Goal: Task Accomplishment & Management: Use online tool/utility

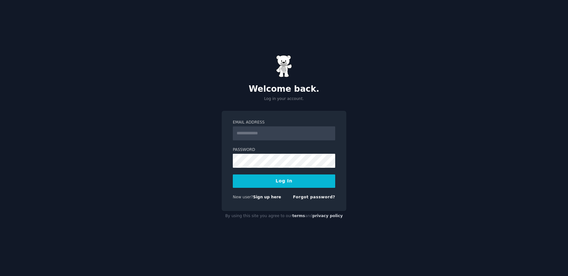
click at [272, 135] on input "Email Address" at bounding box center [284, 133] width 102 height 14
type input "**********"
click at [278, 184] on button "Log In" at bounding box center [284, 180] width 102 height 13
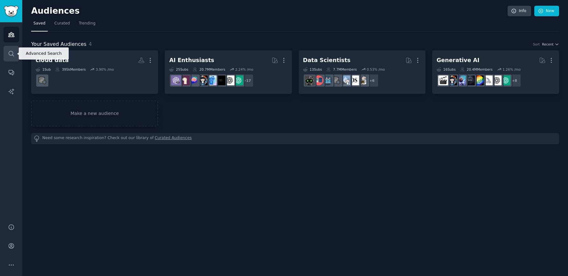
click at [10, 54] on icon "Sidebar" at bounding box center [11, 53] width 7 height 7
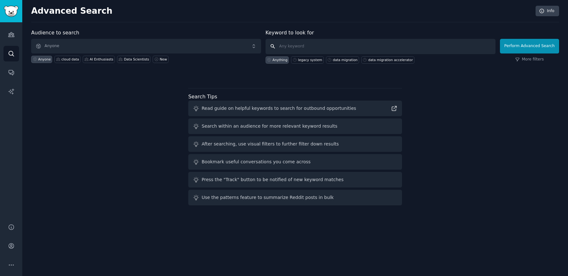
click at [313, 42] on input "text" at bounding box center [381, 46] width 230 height 15
type input "AI"
click button "Perform Advanced Search" at bounding box center [529, 46] width 59 height 15
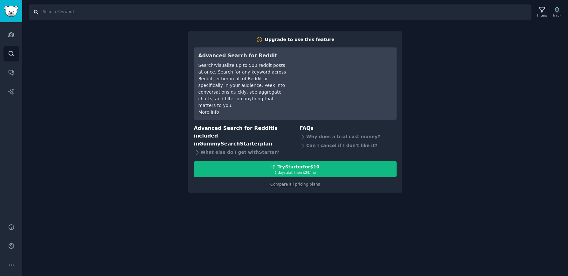
click at [80, 16] on input "Search" at bounding box center [280, 11] width 503 height 15
type input "ai"
click at [11, 36] on icon "Sidebar" at bounding box center [11, 34] width 7 height 7
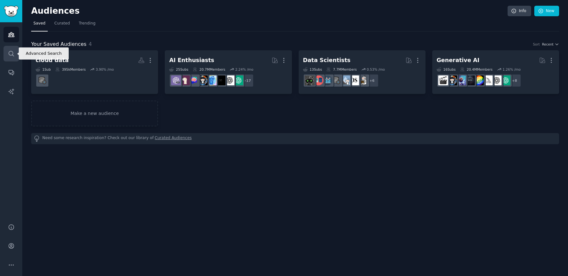
click at [11, 55] on icon "Sidebar" at bounding box center [11, 53] width 7 height 7
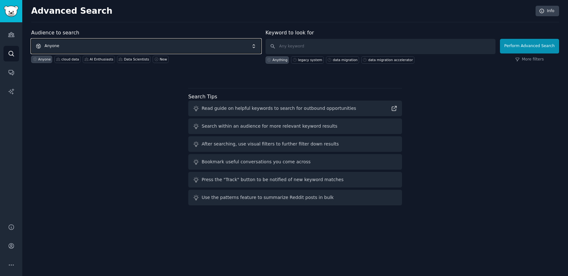
click at [68, 47] on span "Anyone" at bounding box center [146, 46] width 230 height 15
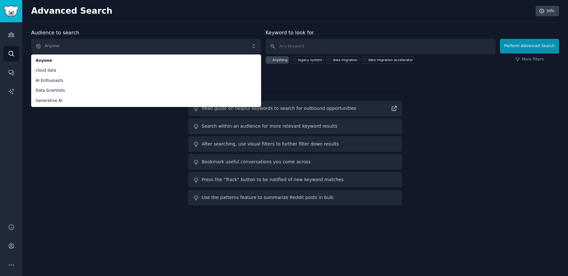
click at [54, 136] on div "Audience to search Anyone Anyone cloud data AI Enthusiasts Data Scientists Gene…" at bounding box center [295, 118] width 528 height 179
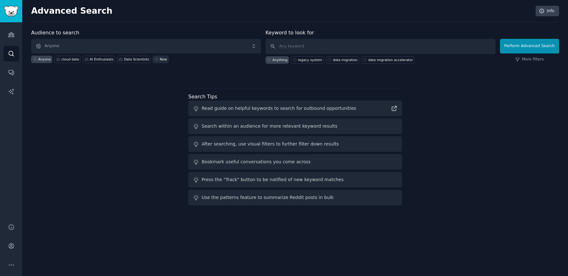
click at [157, 62] on link "New" at bounding box center [161, 59] width 16 height 7
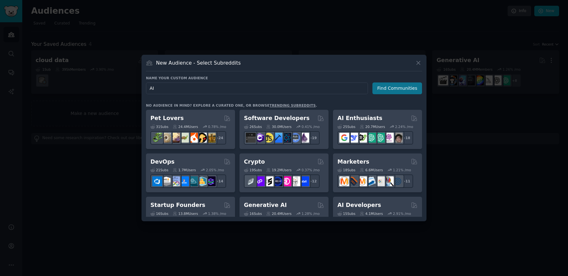
type input "AI"
click at [408, 86] on button "Find Communities" at bounding box center [398, 88] width 50 height 12
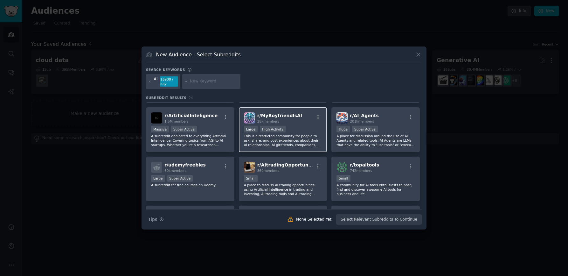
scroll to position [140, 0]
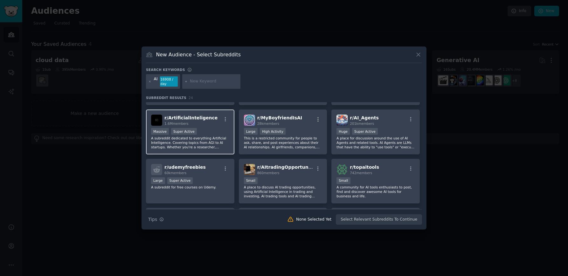
click at [218, 135] on div "Massive Super Active" at bounding box center [190, 132] width 78 height 8
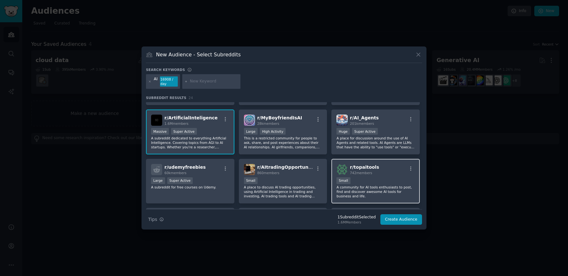
scroll to position [304, 0]
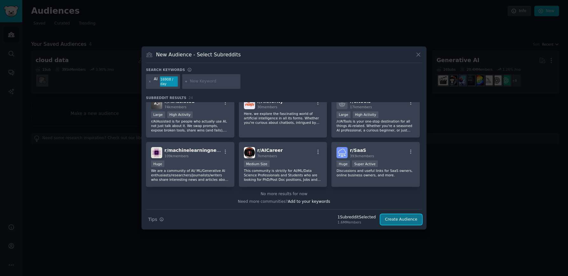
click at [406, 219] on button "Create Audience" at bounding box center [402, 219] width 42 height 11
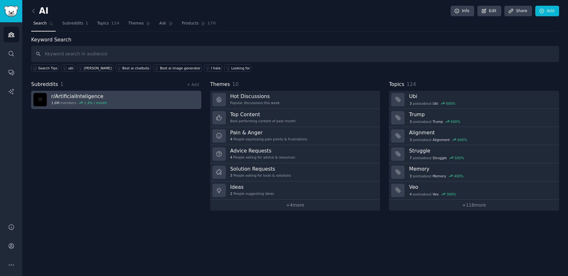
click at [136, 96] on link "r/ ArtificialInteligence 1.6M members 1.4 % / month" at bounding box center [116, 100] width 170 height 18
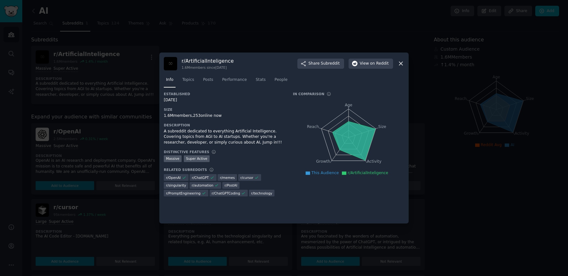
click at [401, 66] on icon at bounding box center [401, 63] width 7 height 7
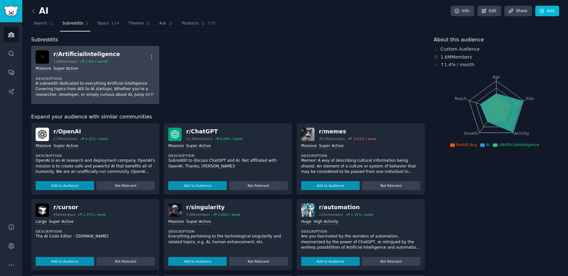
click at [124, 68] on div "Massive Super Active" at bounding box center [95, 69] width 119 height 6
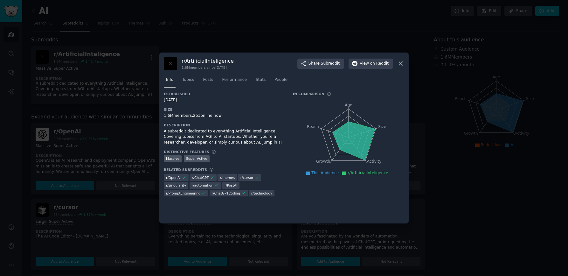
click at [406, 60] on div "r/ ArtificialInteligence 1.6M members since 02/24/2016 Share Subreddit View on …" at bounding box center [284, 138] width 250 height 171
click at [402, 60] on icon at bounding box center [401, 63] width 7 height 7
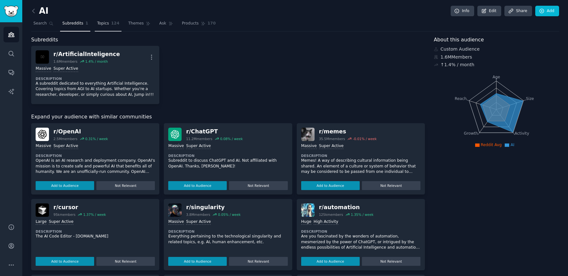
click at [112, 25] on span "124" at bounding box center [115, 24] width 8 height 6
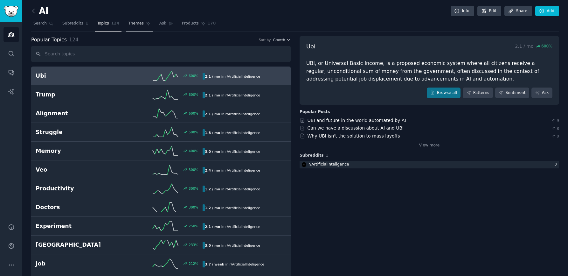
click at [141, 19] on link "Themes" at bounding box center [139, 24] width 27 height 13
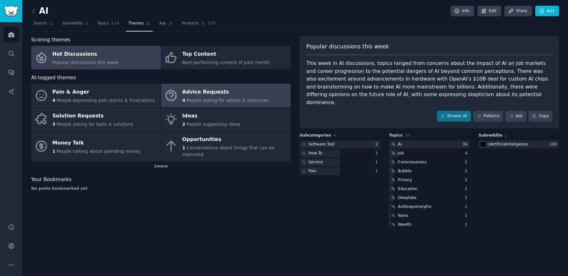
click at [188, 99] on span "People asking for advice & resources" at bounding box center [228, 100] width 82 height 5
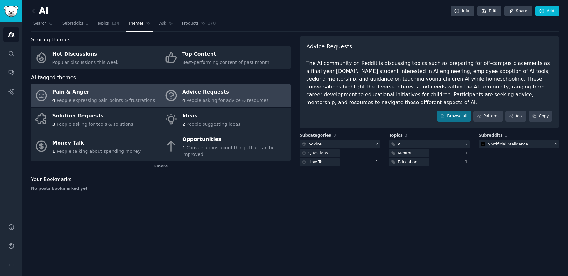
click at [111, 90] on div "Pain & Anger" at bounding box center [104, 92] width 103 height 10
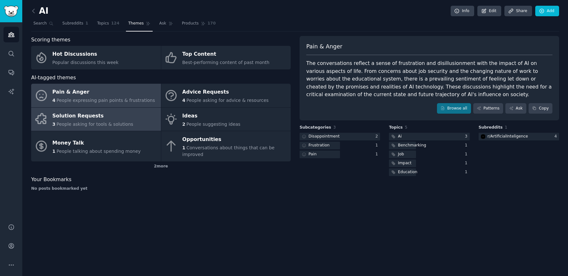
click at [135, 123] on link "Solution Requests 3 People asking for tools & solutions" at bounding box center [96, 120] width 130 height 24
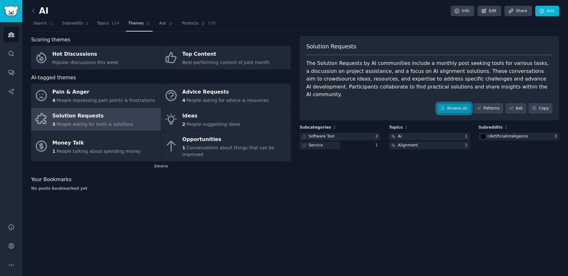
click at [456, 103] on link "Browse all" at bounding box center [454, 108] width 34 height 11
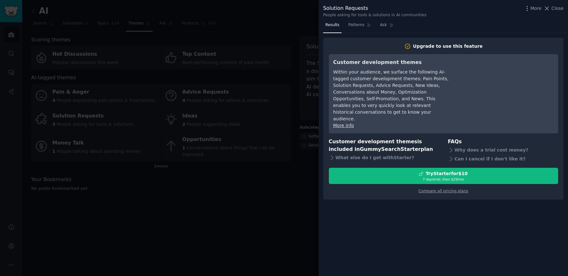
click at [268, 182] on div at bounding box center [284, 138] width 568 height 276
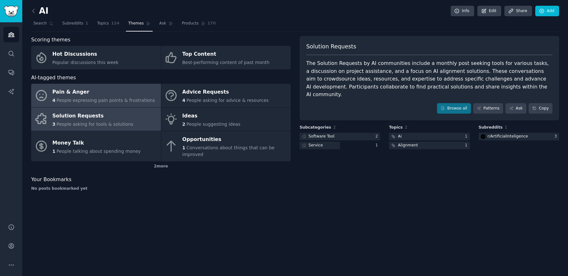
click at [110, 90] on div "Pain & Anger" at bounding box center [104, 92] width 103 height 10
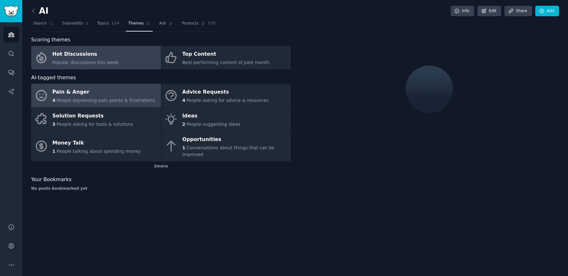
click at [111, 59] on div "Popular discussions this week" at bounding box center [86, 62] width 66 height 7
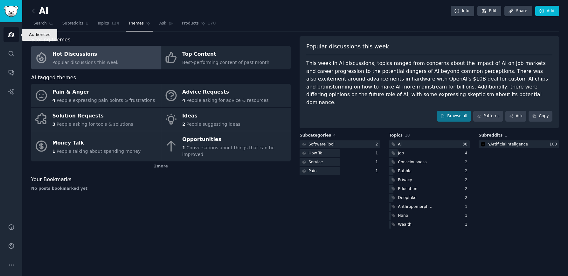
click at [16, 39] on link "Audiences" at bounding box center [12, 35] width 16 height 16
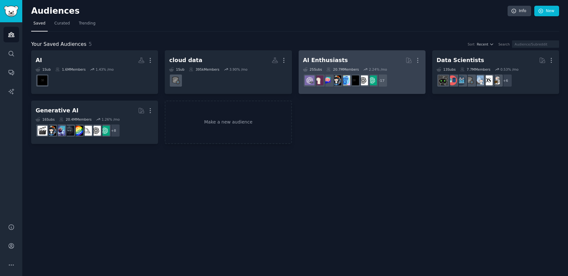
click at [334, 68] on div "20.7M Members" at bounding box center [343, 69] width 32 height 4
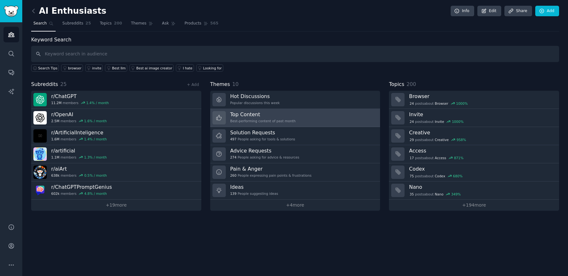
click at [246, 117] on h3 "Top Content" at bounding box center [263, 114] width 66 height 7
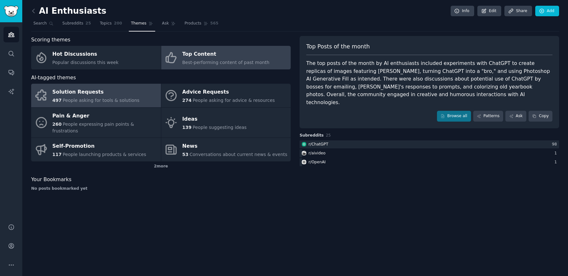
click at [104, 102] on span "People asking for tools & solutions" at bounding box center [101, 100] width 77 height 5
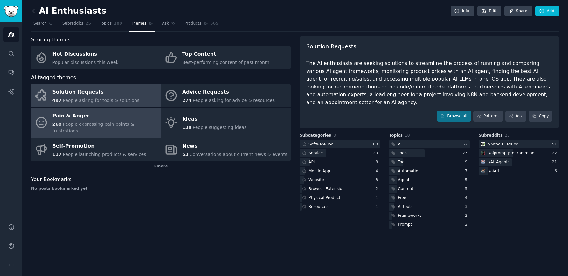
click at [125, 112] on div "Pain & Anger" at bounding box center [105, 116] width 105 height 10
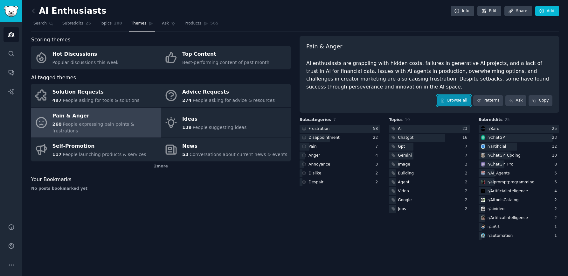
click at [455, 102] on link "Browse all" at bounding box center [454, 100] width 34 height 11
